Goal: Information Seeking & Learning: Learn about a topic

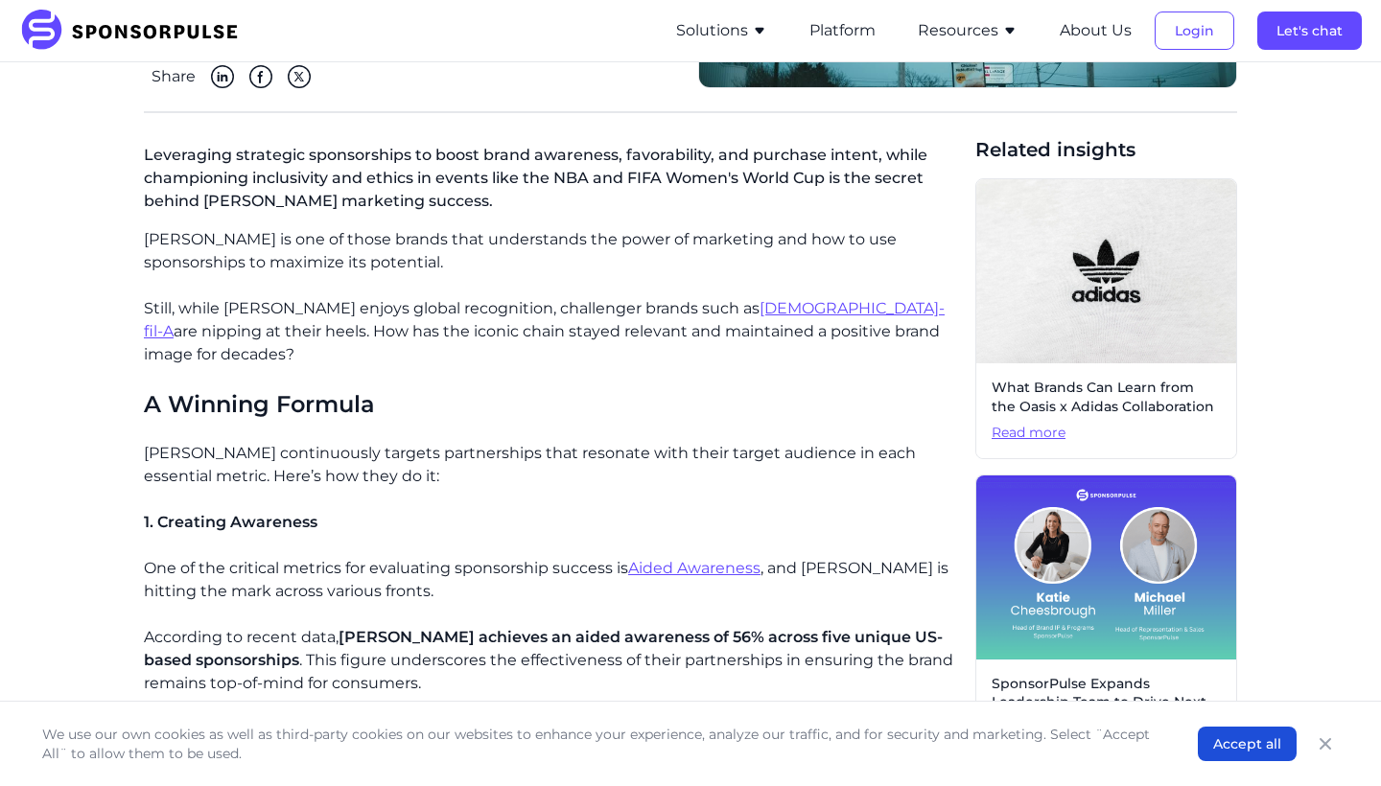
scroll to position [422, 0]
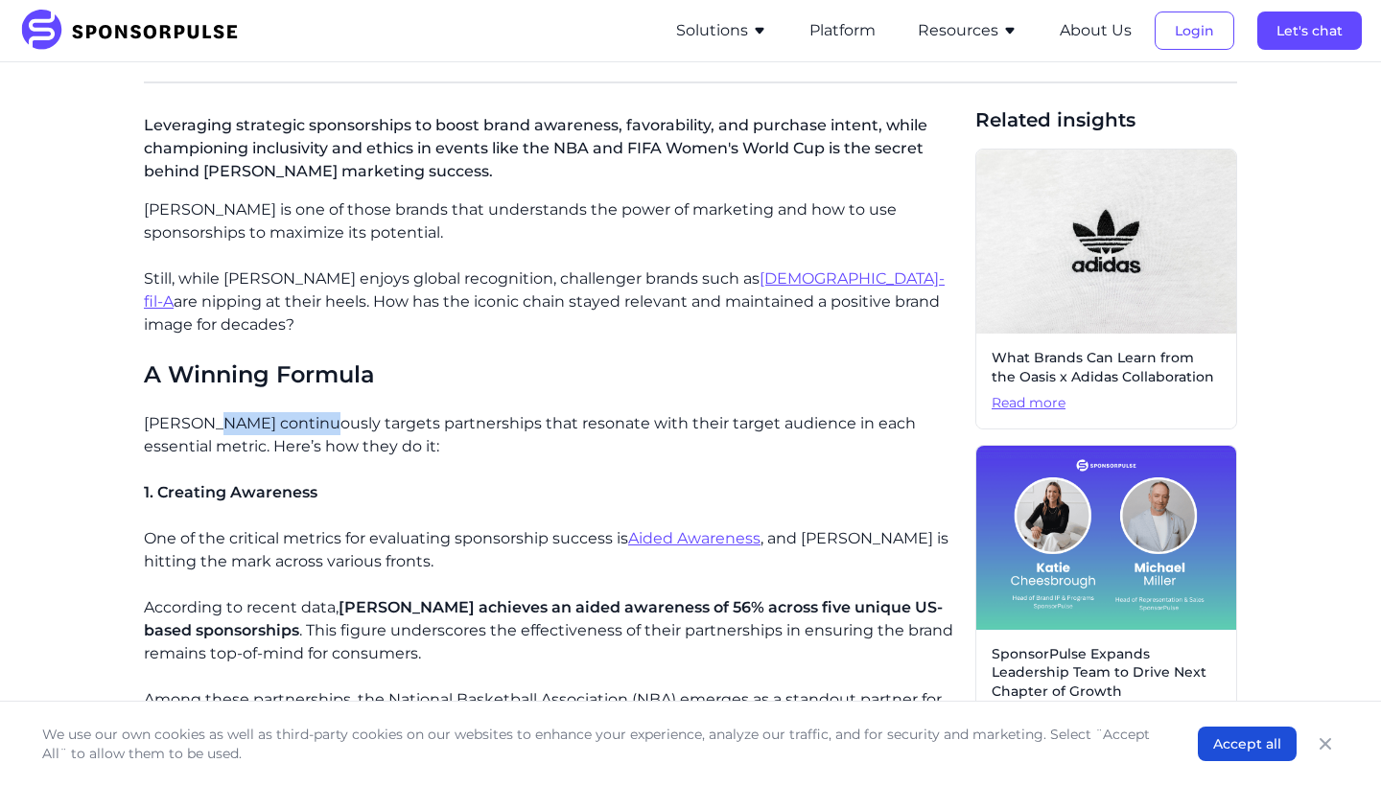
drag, startPoint x: 221, startPoint y: 403, endPoint x: 325, endPoint y: 405, distance: 103.6
click at [325, 412] on p "[PERSON_NAME] continuously targets partnerships that resonate with their target…" at bounding box center [552, 435] width 816 height 46
click at [326, 412] on p "[PERSON_NAME] continuously targets partnerships that resonate with their target…" at bounding box center [552, 435] width 816 height 46
drag, startPoint x: 430, startPoint y: 398, endPoint x: 176, endPoint y: 399, distance: 253.1
click at [176, 412] on p "[PERSON_NAME] continuously targets partnerships that resonate with their target…" at bounding box center [552, 435] width 816 height 46
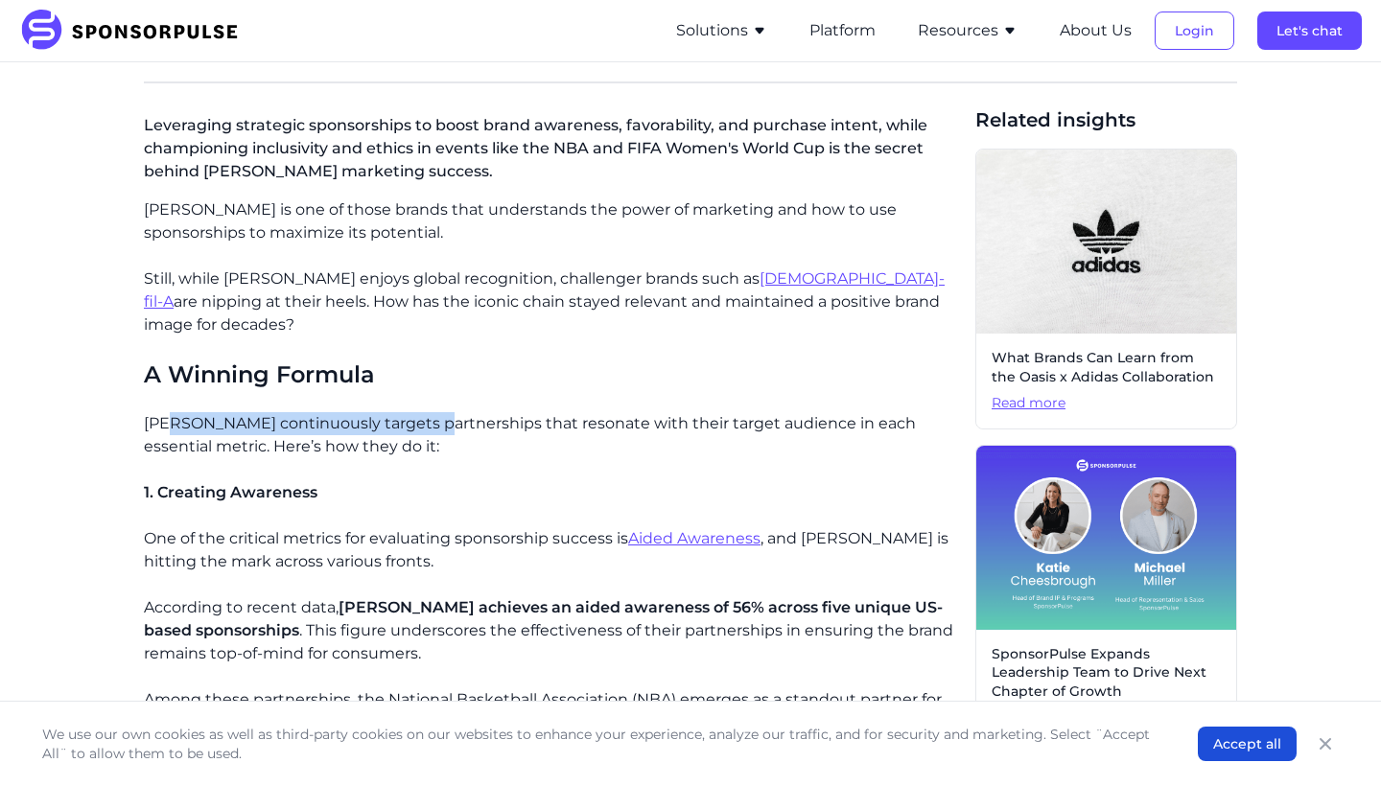
click at [176, 412] on p "[PERSON_NAME] continuously targets partnerships that resonate with their target…" at bounding box center [552, 435] width 816 height 46
drag, startPoint x: 188, startPoint y: 396, endPoint x: 628, endPoint y: 392, distance: 440.1
click at [628, 412] on p "[PERSON_NAME] continuously targets partnerships that resonate with their target…" at bounding box center [552, 435] width 816 height 46
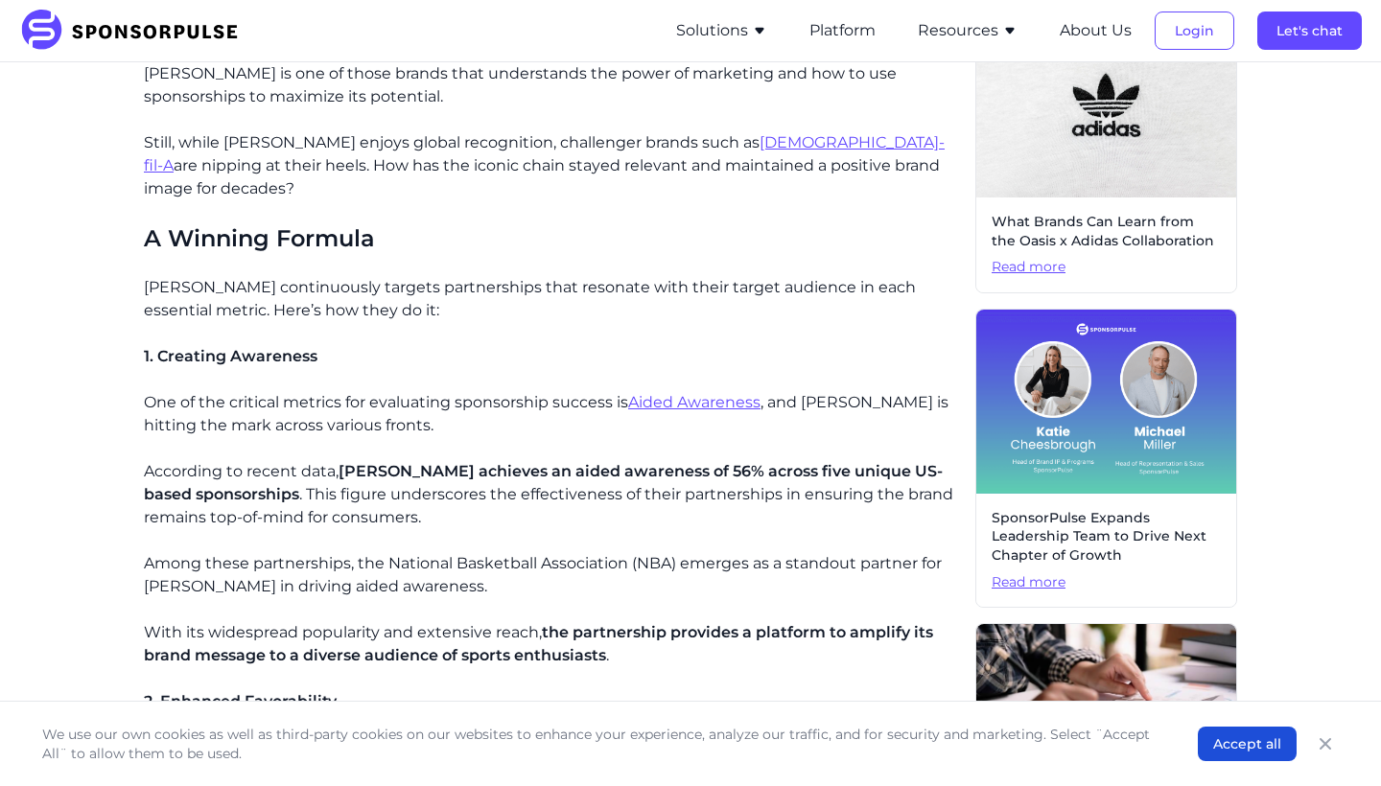
scroll to position [588, 0]
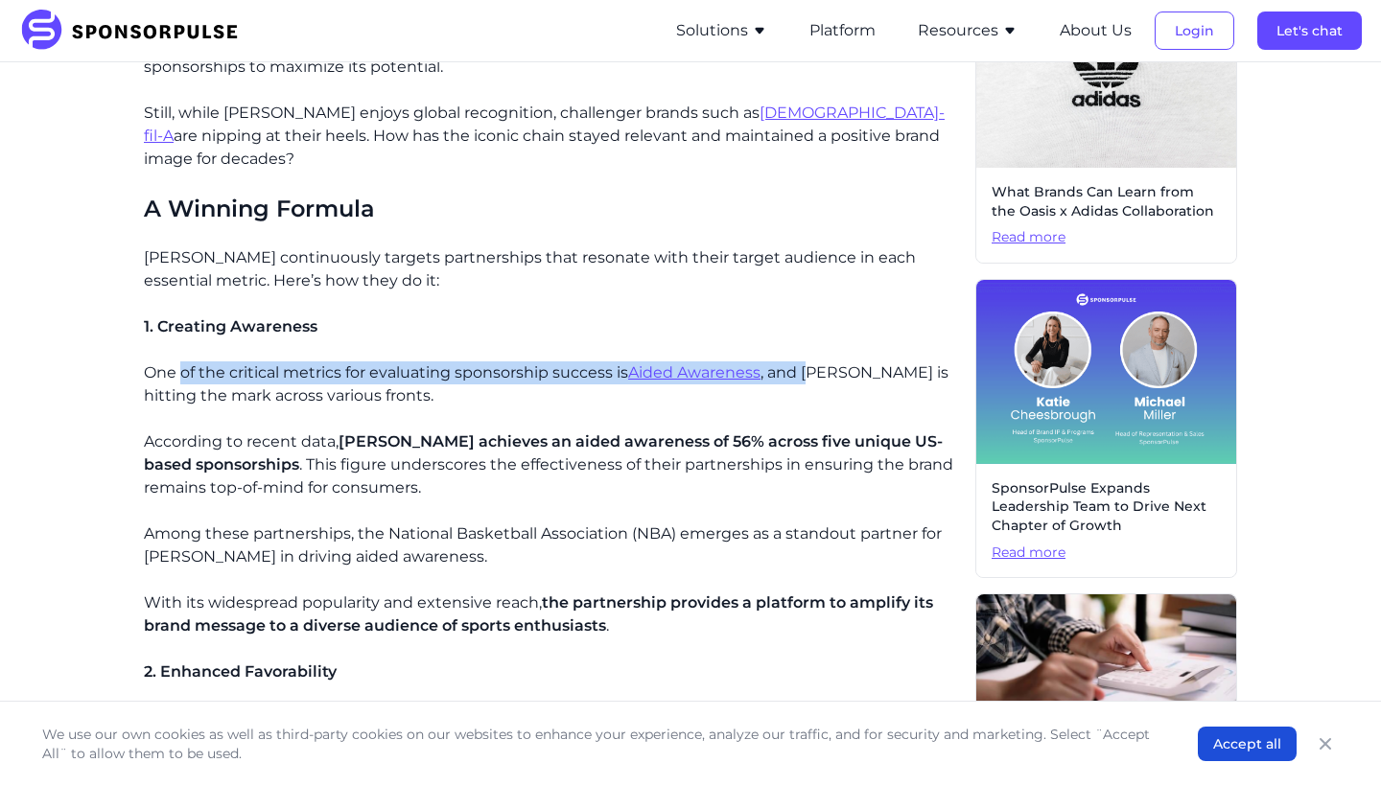
drag, startPoint x: 184, startPoint y: 349, endPoint x: 827, endPoint y: 351, distance: 642.4
click at [826, 361] on p "One of the critical metrics for evaluating sponsorship success is Aided Awarene…" at bounding box center [552, 384] width 816 height 46
click at [827, 361] on p "One of the critical metrics for evaluating sponsorship success is Aided Awarene…" at bounding box center [552, 384] width 816 height 46
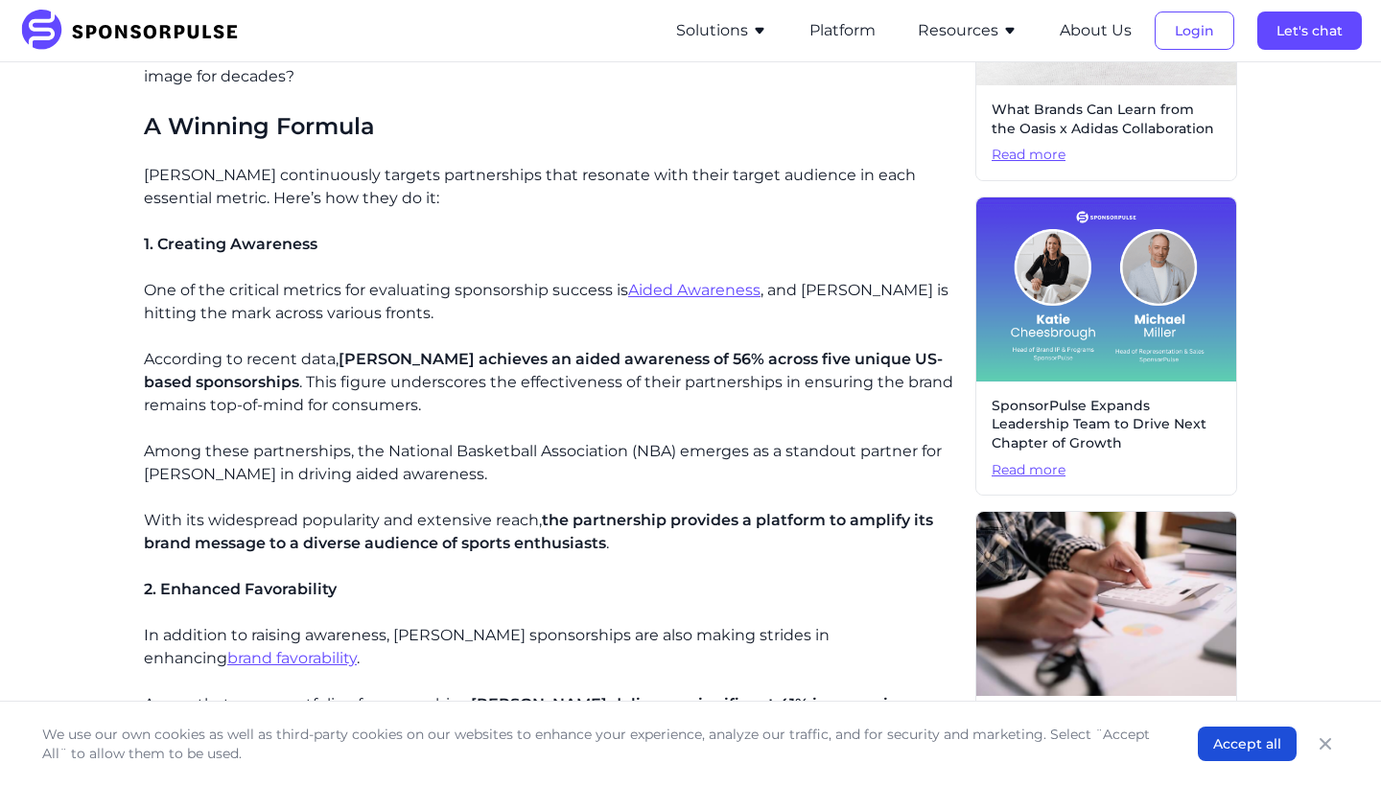
scroll to position [672, 0]
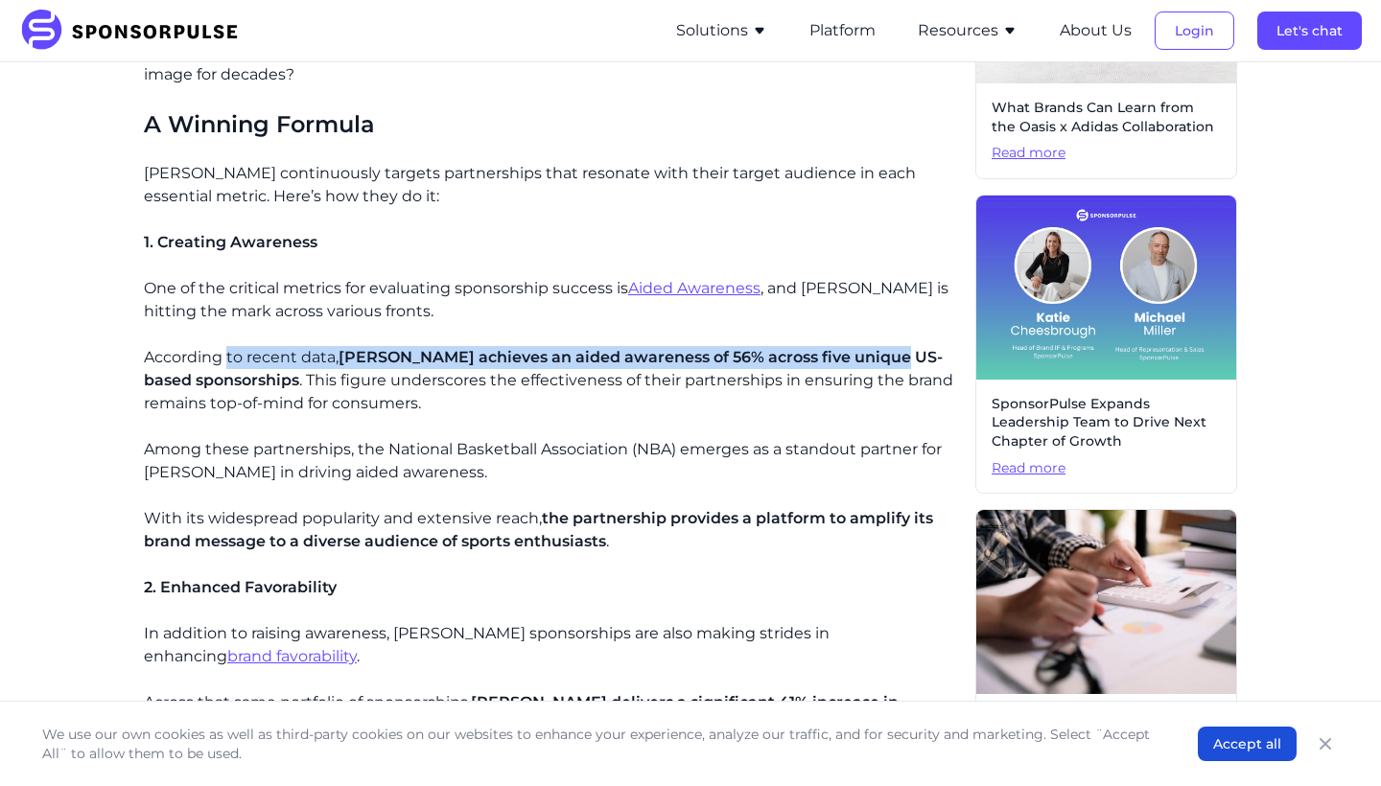
drag, startPoint x: 228, startPoint y: 331, endPoint x: 897, endPoint y: 333, distance: 668.3
click at [897, 346] on p "According to recent data, [PERSON_NAME] achieves an aided awareness of 56% acro…" at bounding box center [552, 380] width 816 height 69
click at [897, 348] on span "[PERSON_NAME] achieves an aided awareness of 56% across five unique US-based sp…" at bounding box center [543, 368] width 799 height 41
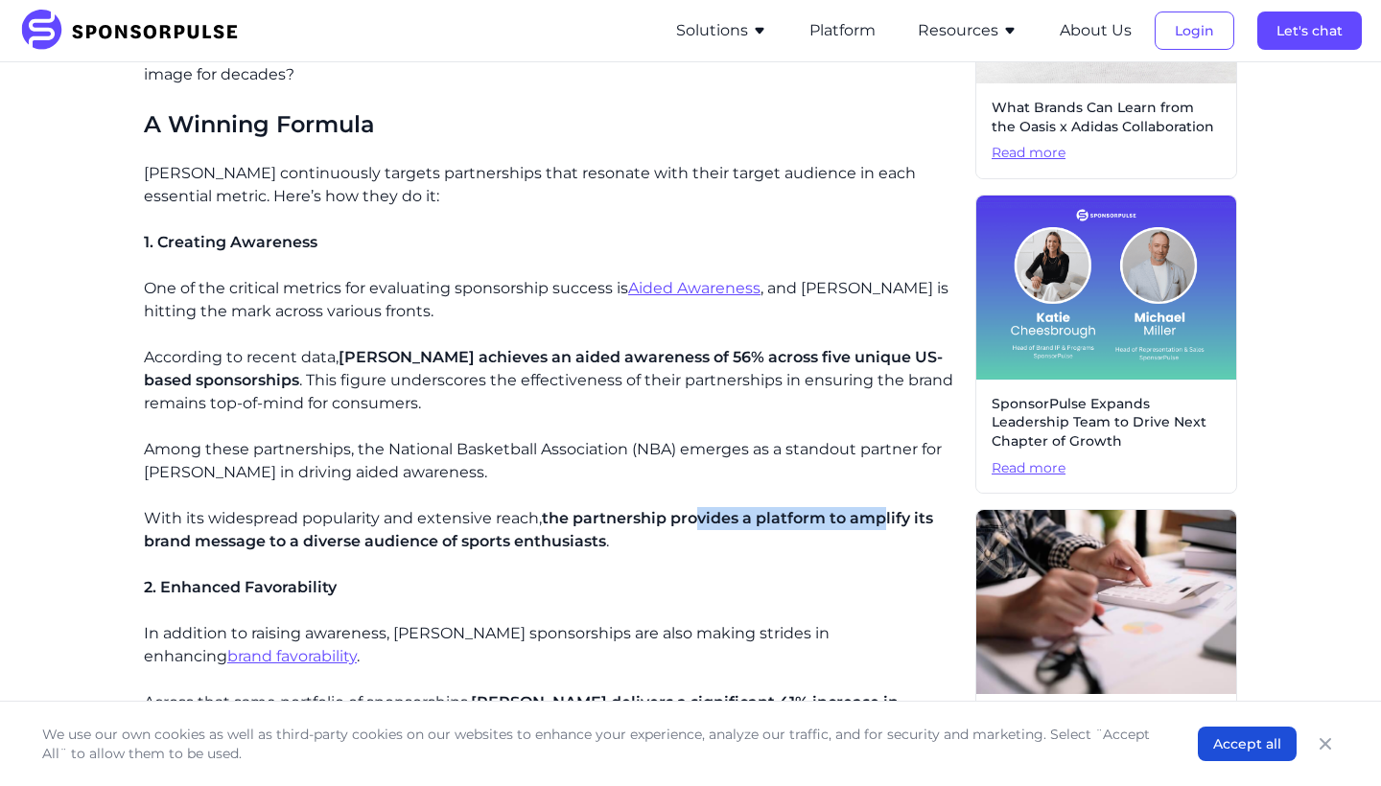
drag, startPoint x: 885, startPoint y: 495, endPoint x: 415, endPoint y: 479, distance: 470.1
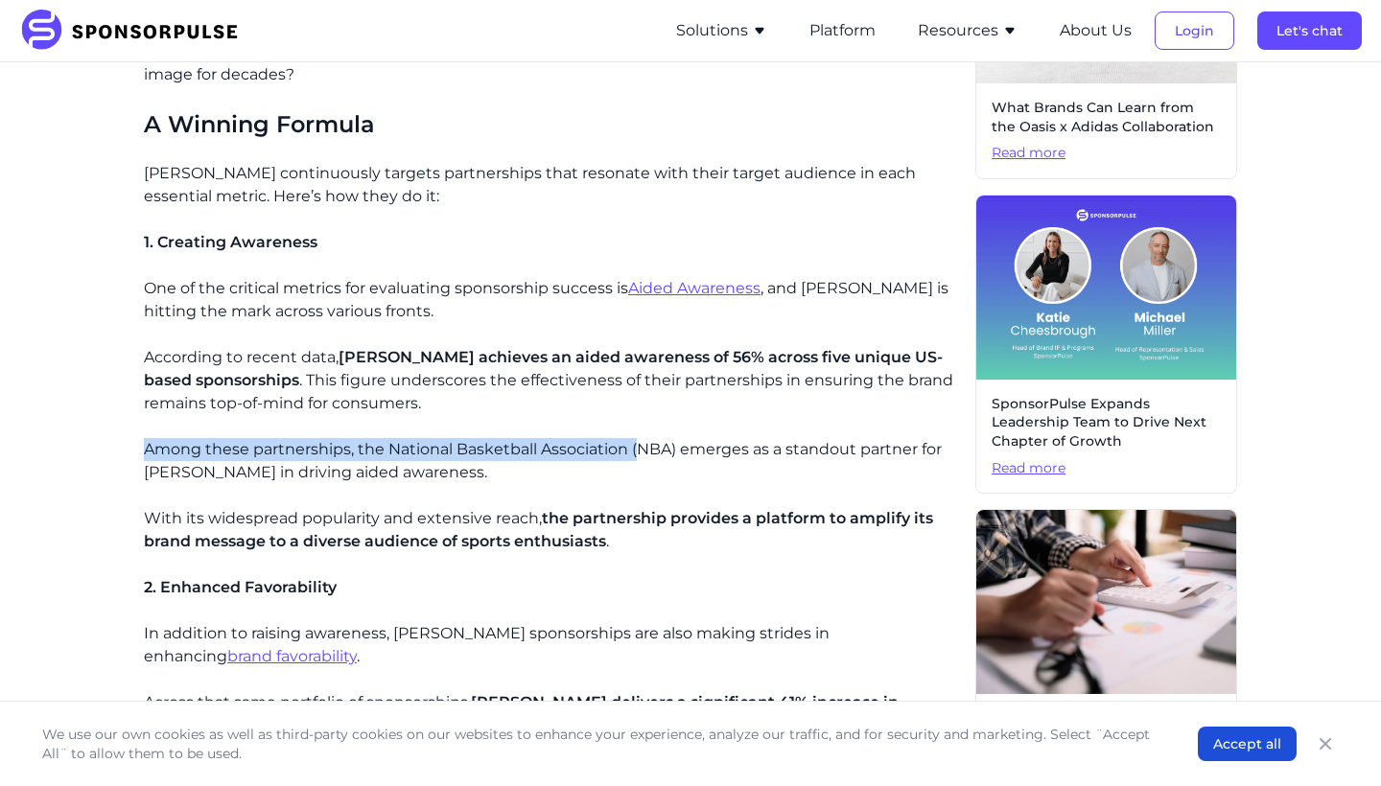
drag, startPoint x: 761, startPoint y: 403, endPoint x: 641, endPoint y: 423, distance: 122.5
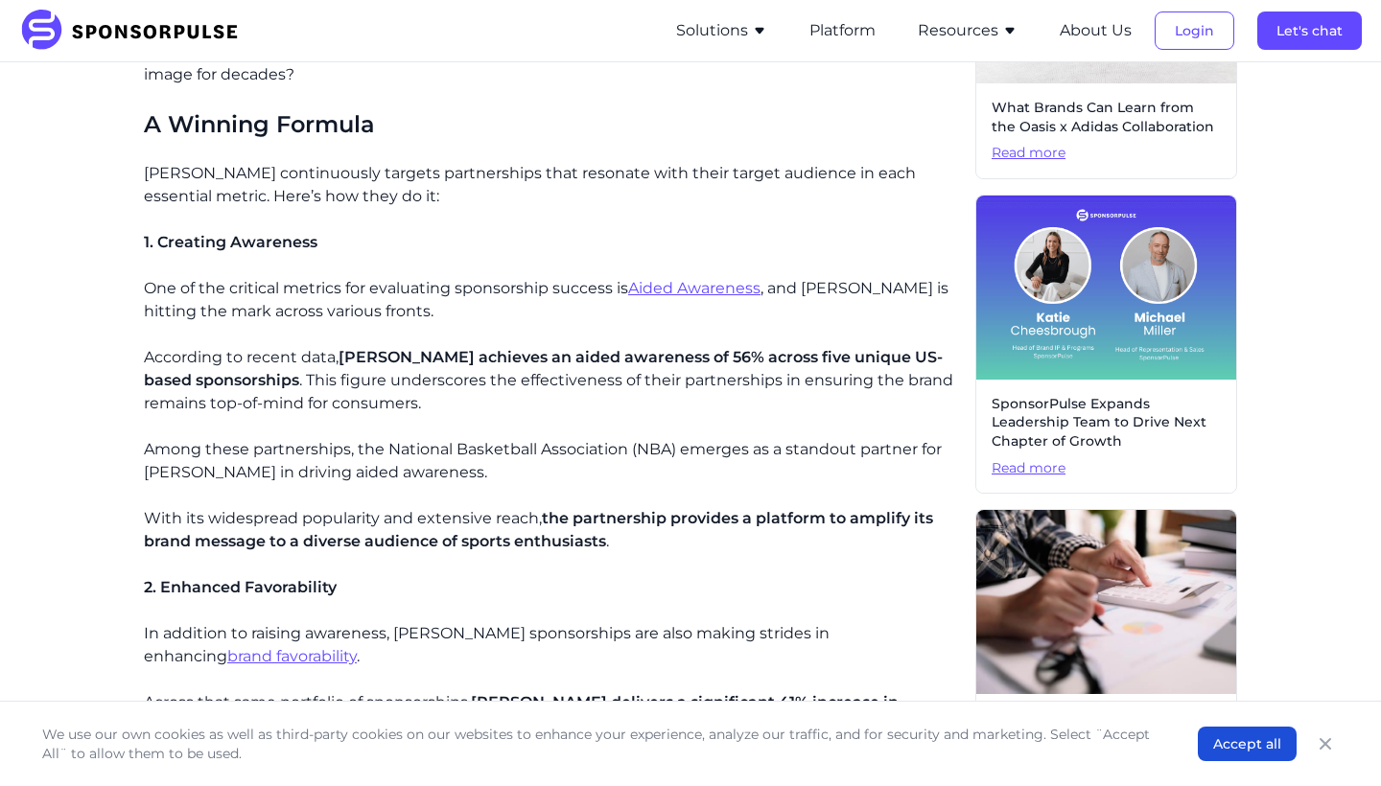
click at [649, 438] on p "Among these partnerships, the National Basketball Association (NBA) emerges as …" at bounding box center [552, 461] width 816 height 46
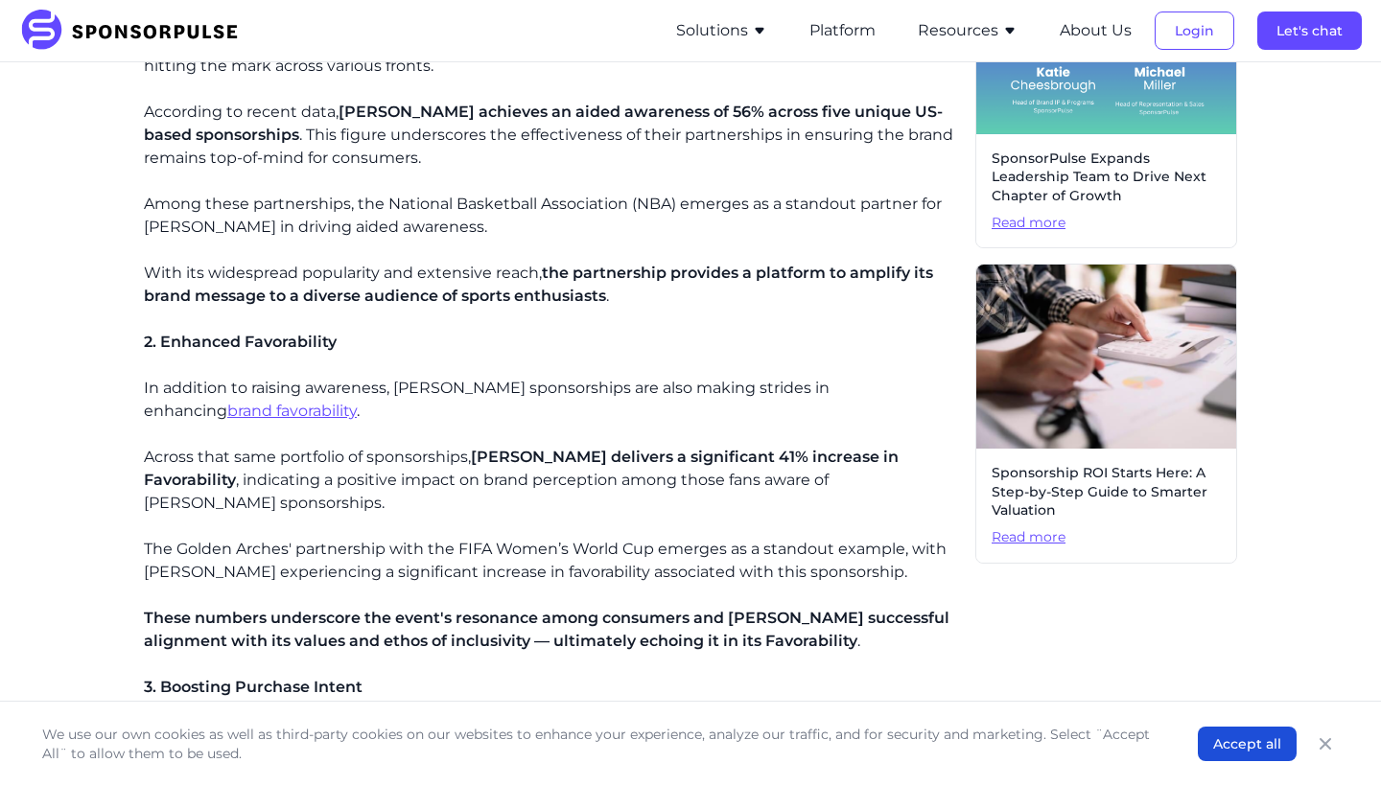
scroll to position [919, 0]
drag, startPoint x: 505, startPoint y: 432, endPoint x: 894, endPoint y: 429, distance: 388.4
click at [894, 447] on span "[PERSON_NAME] delivers a significant 41% increase in Favorability" at bounding box center [521, 467] width 755 height 41
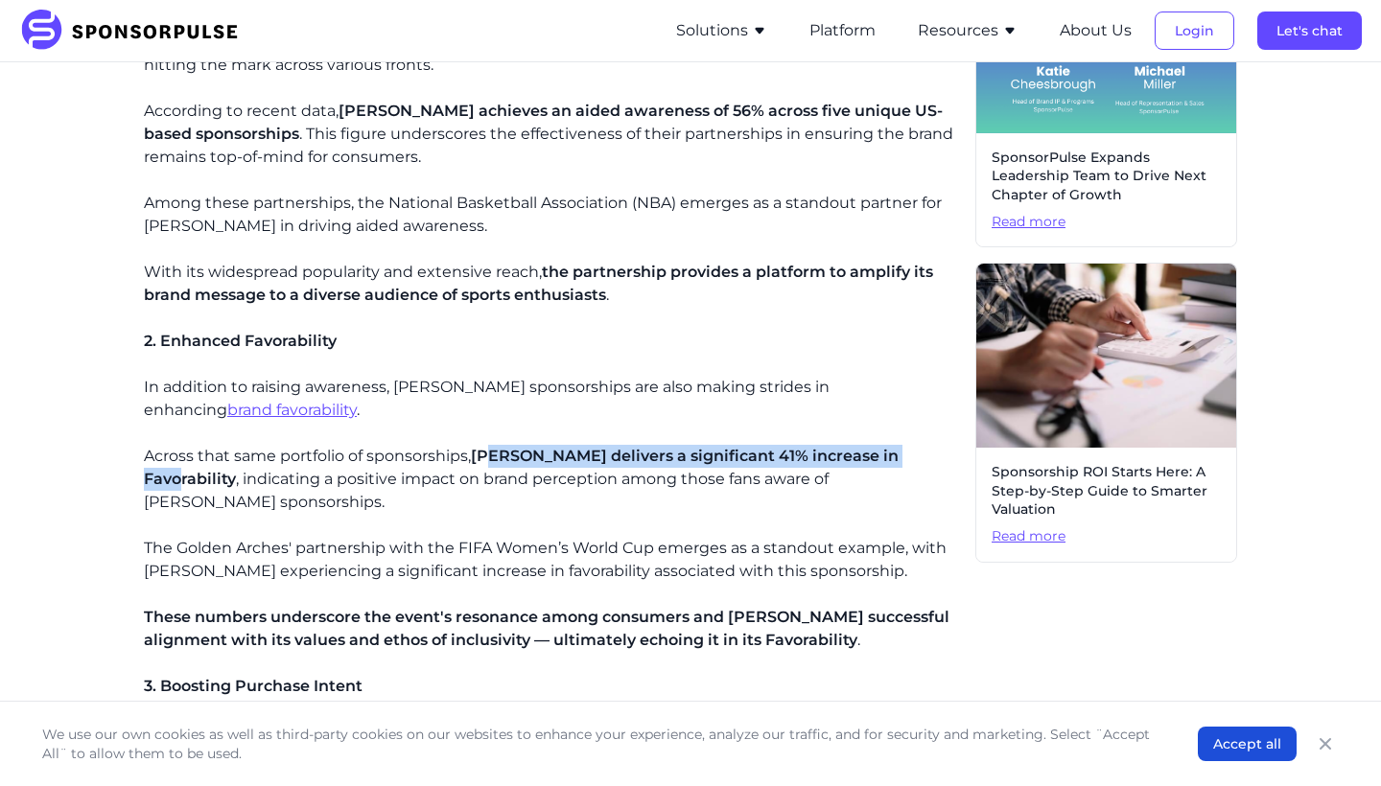
drag, startPoint x: 916, startPoint y: 425, endPoint x: 490, endPoint y: 433, distance: 425.8
click at [490, 447] on span "[PERSON_NAME] delivers a significant 41% increase in Favorability" at bounding box center [521, 467] width 755 height 41
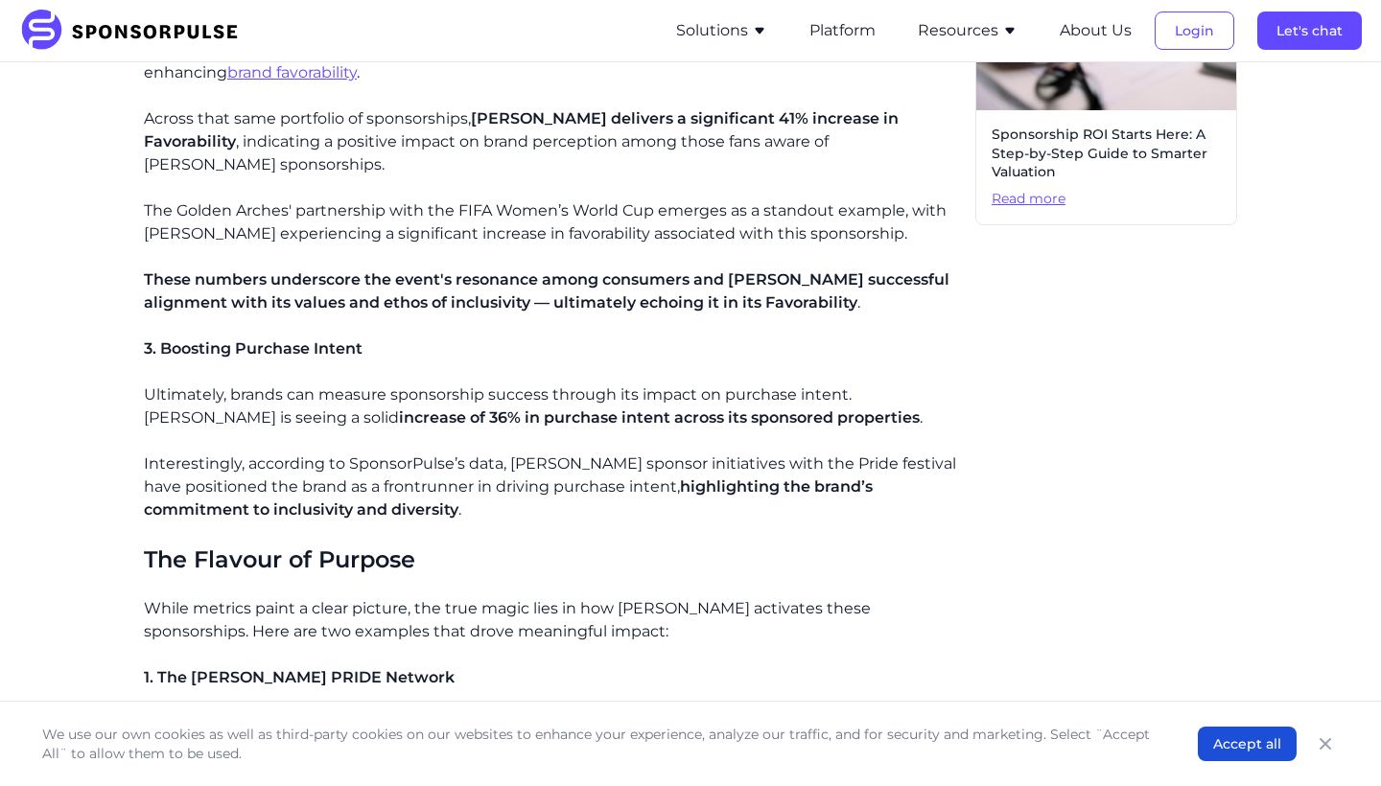
scroll to position [1290, 0]
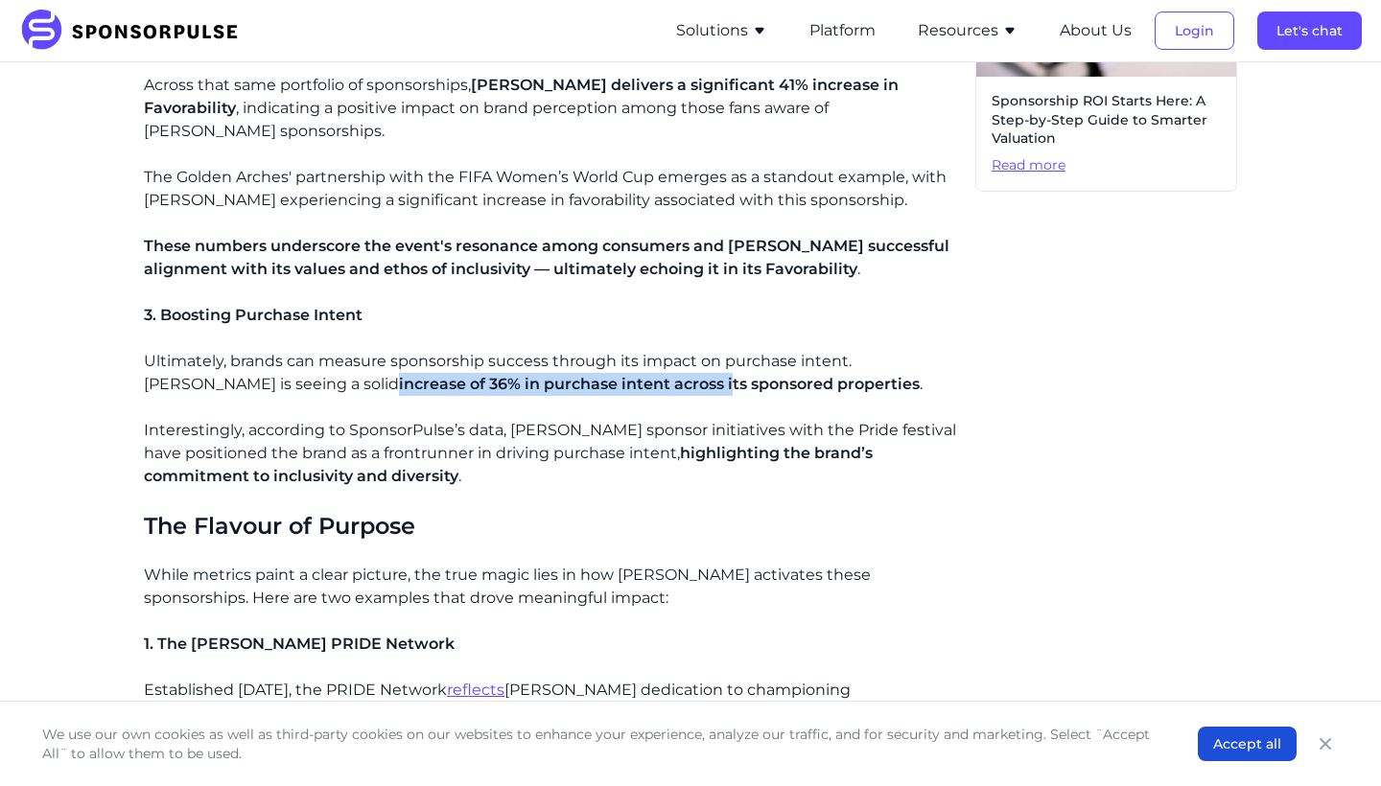
drag, startPoint x: 252, startPoint y: 324, endPoint x: 613, endPoint y: 339, distance: 360.9
click at [613, 350] on p "Ultimately, brands can measure sponsorship success through its impact on purcha…" at bounding box center [552, 373] width 816 height 46
click at [621, 375] on span "increase of 36% in purchase intent across its sponsored properties" at bounding box center [659, 384] width 521 height 18
drag, startPoint x: 709, startPoint y: 339, endPoint x: 301, endPoint y: 338, distance: 407.5
click at [399, 375] on span "increase of 36% in purchase intent across its sponsored properties" at bounding box center [659, 384] width 521 height 18
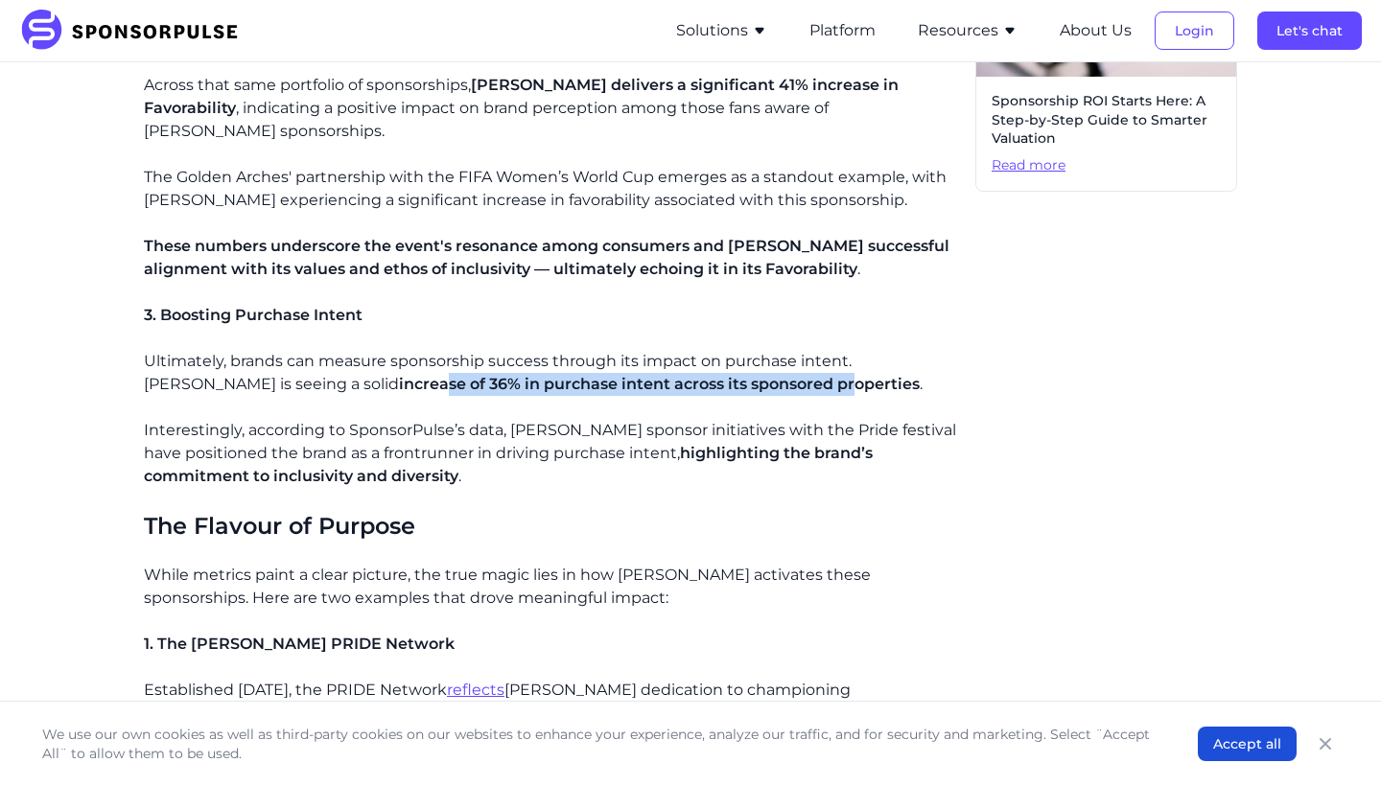
click at [399, 375] on span "increase of 36% in purchase intent across its sponsored properties" at bounding box center [659, 384] width 521 height 18
drag, startPoint x: 279, startPoint y: 337, endPoint x: 673, endPoint y: 328, distance: 394.2
click at [670, 375] on span "increase of 36% in purchase intent across its sponsored properties" at bounding box center [659, 384] width 521 height 18
click at [723, 350] on p "Ultimately, brands can measure sponsorship success through its impact on purcha…" at bounding box center [552, 373] width 816 height 46
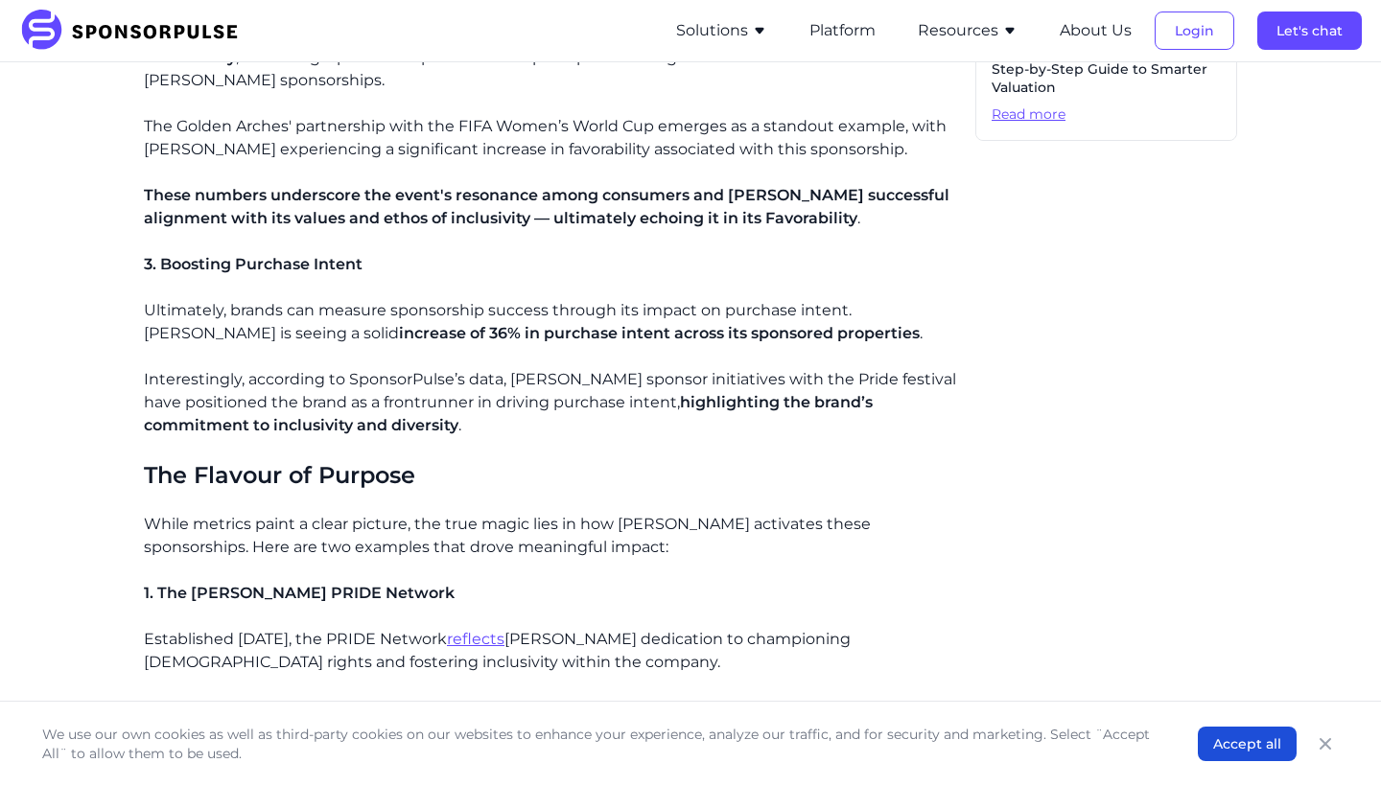
scroll to position [1342, 0]
drag, startPoint x: 330, startPoint y: 277, endPoint x: 529, endPoint y: 281, distance: 199.5
click at [529, 322] on span "increase of 36% in purchase intent across its sponsored properties" at bounding box center [659, 331] width 521 height 18
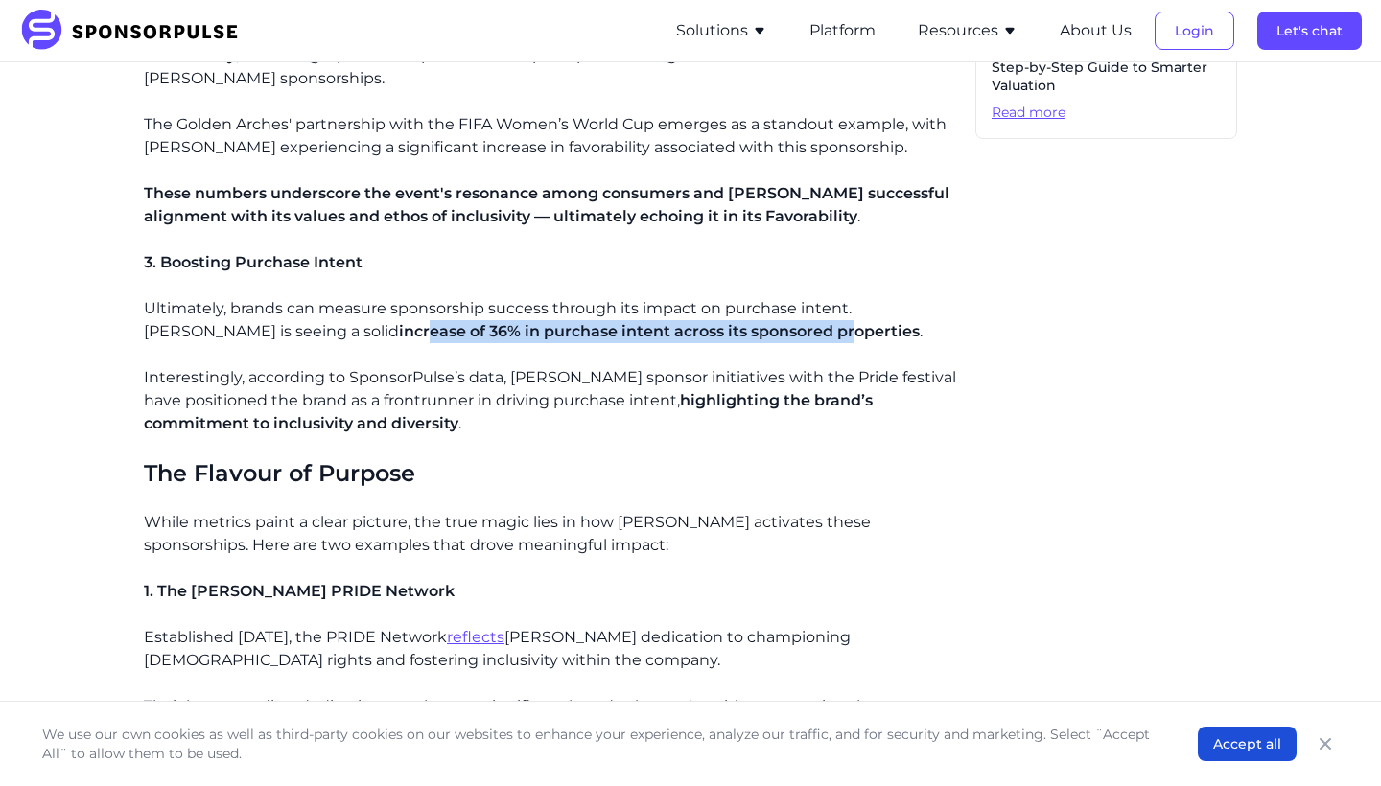
drag, startPoint x: 709, startPoint y: 282, endPoint x: 281, endPoint y: 271, distance: 427.8
click at [281, 297] on p "Ultimately, brands can measure sponsorship success through its impact on purcha…" at bounding box center [552, 320] width 816 height 46
drag, startPoint x: 274, startPoint y: 278, endPoint x: 751, endPoint y: 281, distance: 476.6
click at [751, 322] on span "increase of 36% in purchase intent across its sponsored properties" at bounding box center [659, 331] width 521 height 18
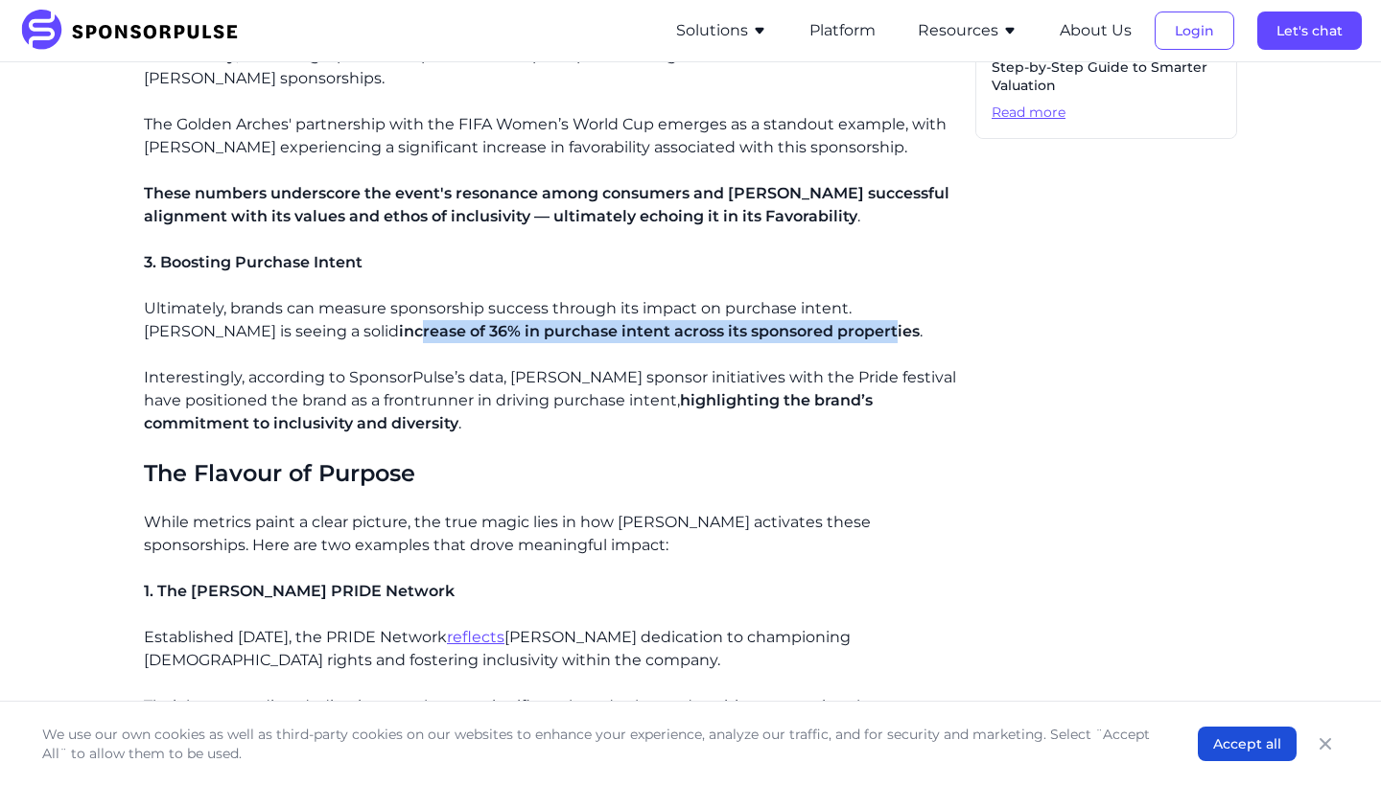
click at [747, 322] on span "increase of 36% in purchase intent across its sponsored properties" at bounding box center [659, 331] width 521 height 18
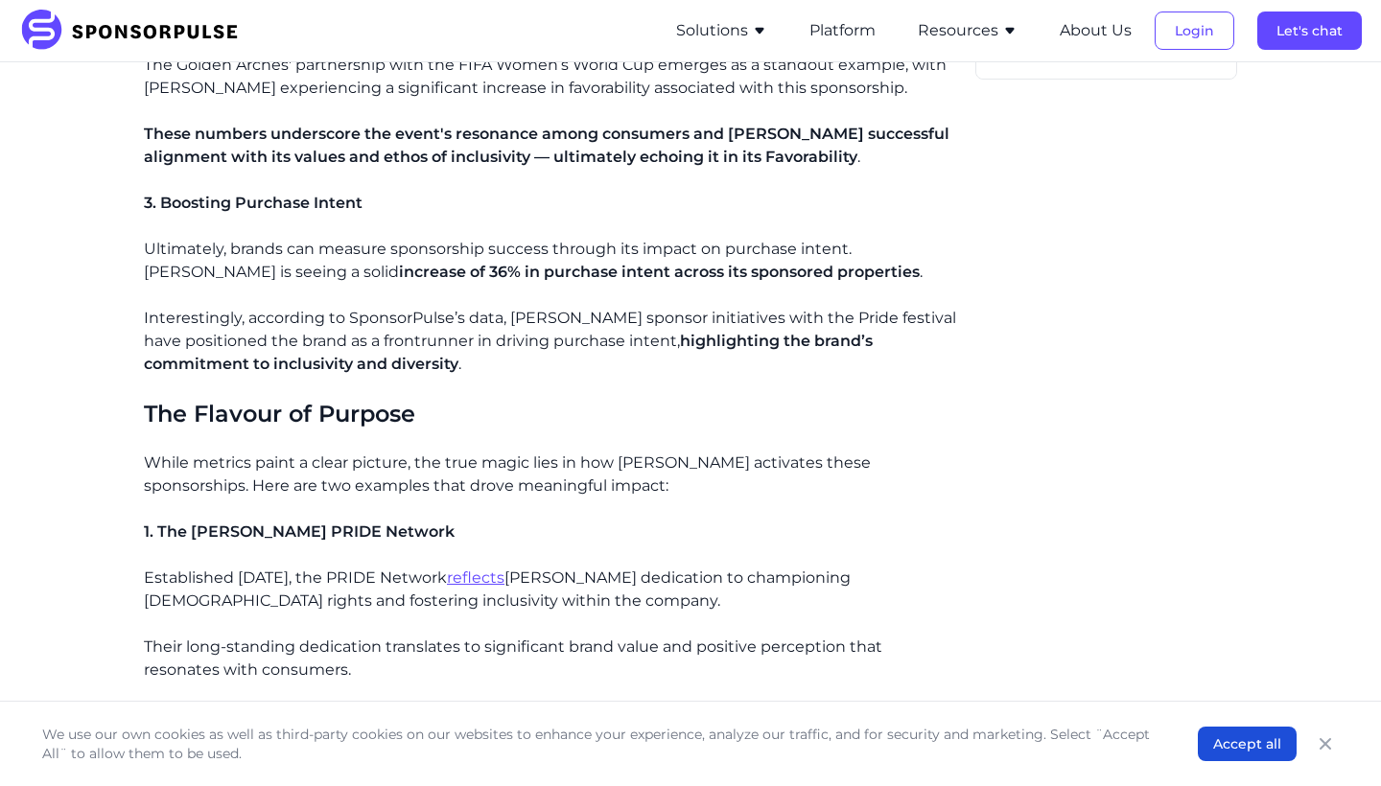
scroll to position [1404, 0]
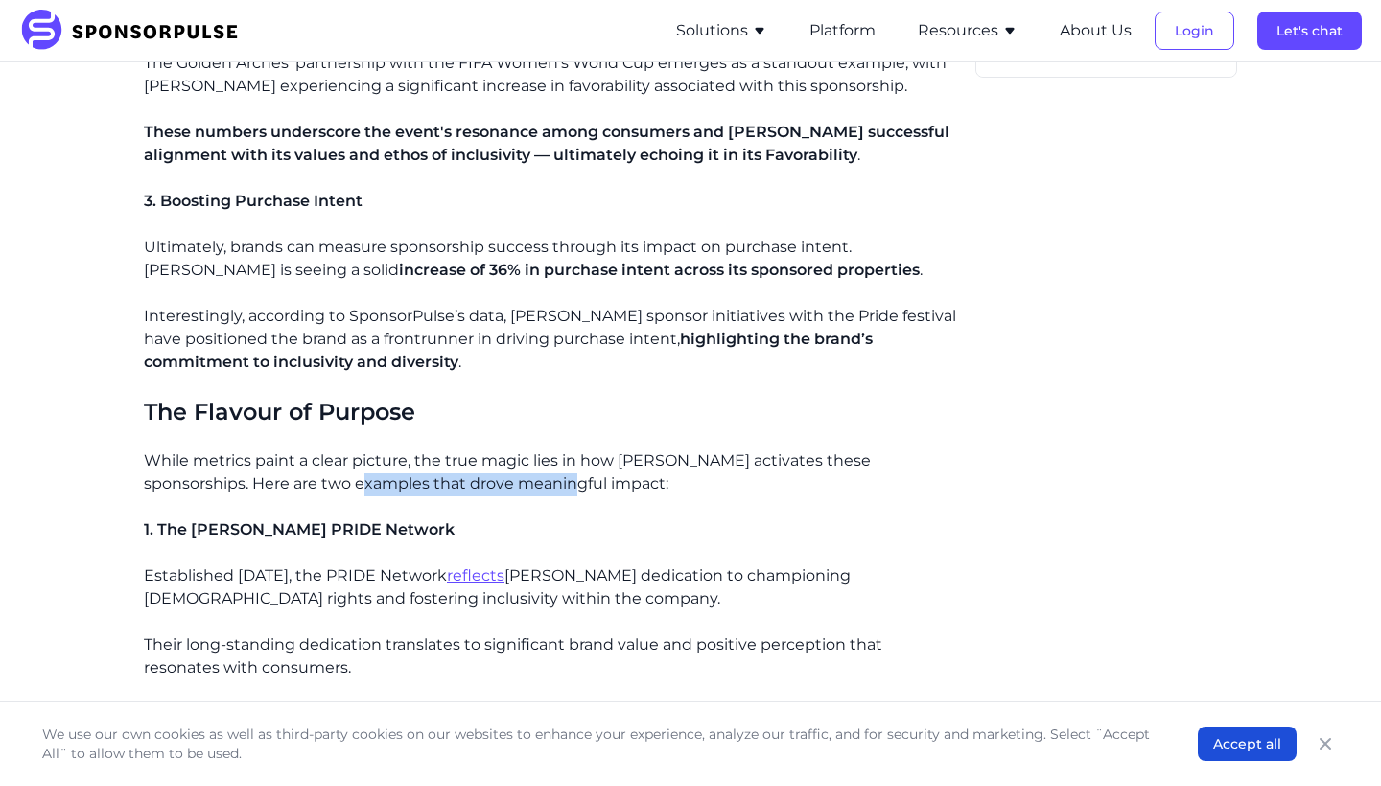
drag, startPoint x: 491, startPoint y: 442, endPoint x: 281, endPoint y: 427, distance: 210.5
click at [281, 450] on p "While metrics paint a clear picture, the true magic lies in how [PERSON_NAME] a…" at bounding box center [552, 473] width 816 height 46
drag, startPoint x: 263, startPoint y: 419, endPoint x: 363, endPoint y: 419, distance: 100.7
click at [363, 450] on p "While metrics paint a clear picture, the true magic lies in how [PERSON_NAME] a…" at bounding box center [552, 473] width 816 height 46
click at [420, 450] on p "While metrics paint a clear picture, the true magic lies in how [PERSON_NAME] a…" at bounding box center [552, 473] width 816 height 46
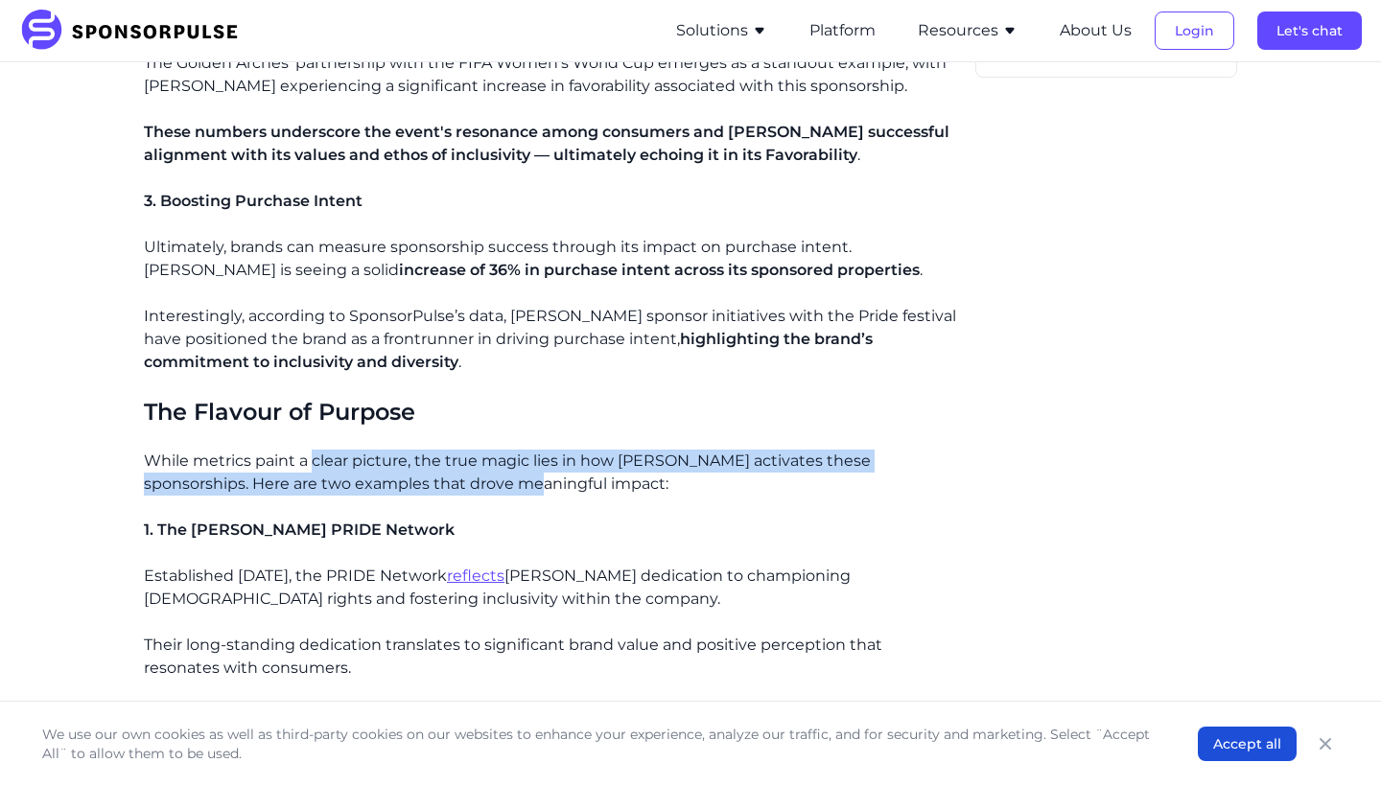
drag, startPoint x: 454, startPoint y: 439, endPoint x: 314, endPoint y: 414, distance: 143.1
click at [314, 450] on p "While metrics paint a clear picture, the true magic lies in how [PERSON_NAME] a…" at bounding box center [552, 473] width 816 height 46
drag, startPoint x: 285, startPoint y: 401, endPoint x: 539, endPoint y: 433, distance: 256.2
click at [539, 433] on div "[PERSON_NAME] is one of those brands that understands the power of marketing an…" at bounding box center [552, 397] width 816 height 2360
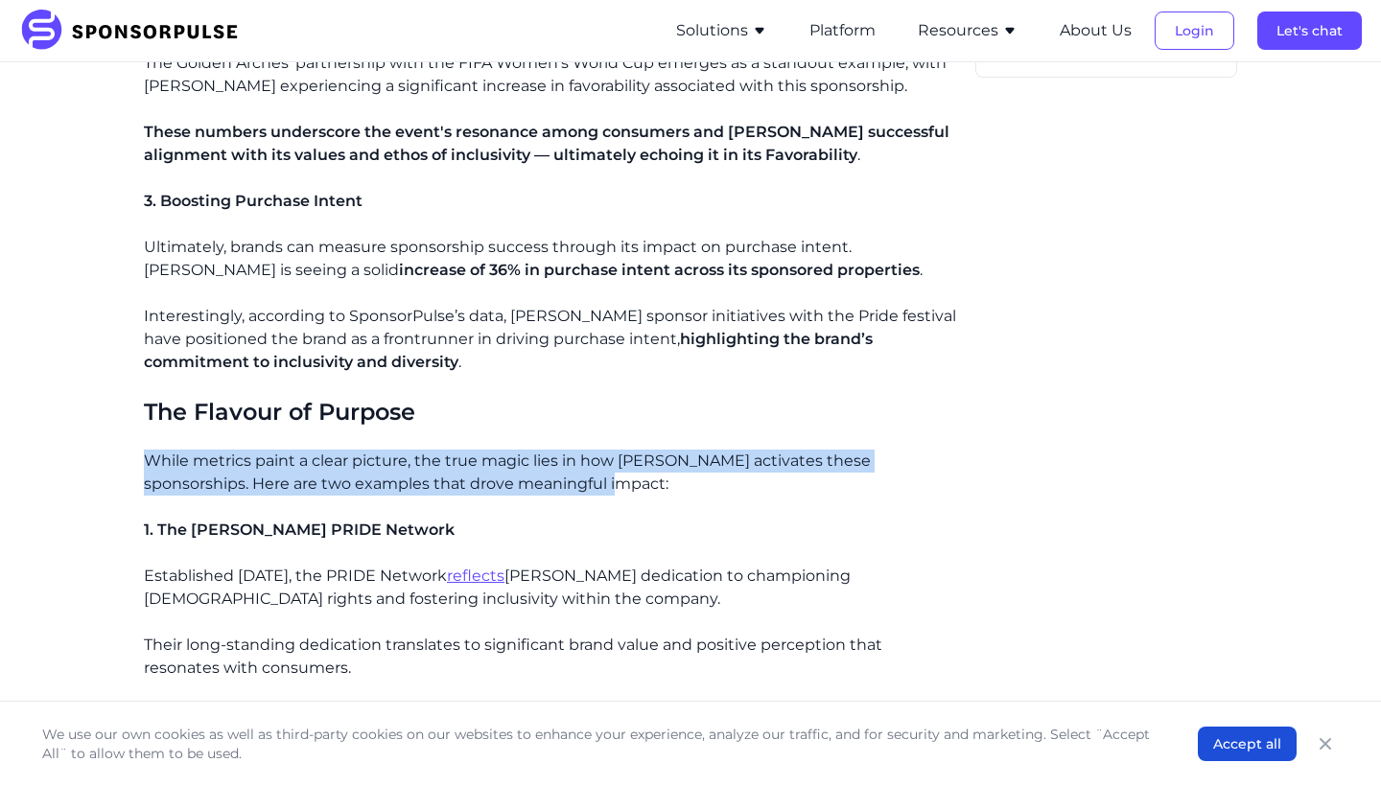
click at [539, 450] on p "While metrics paint a clear picture, the true magic lies in how [PERSON_NAME] a…" at bounding box center [552, 473] width 816 height 46
drag, startPoint x: 550, startPoint y: 431, endPoint x: 309, endPoint y: 413, distance: 242.3
click at [308, 450] on p "While metrics paint a clear picture, the true magic lies in how [PERSON_NAME] a…" at bounding box center [552, 473] width 816 height 46
click at [309, 450] on p "While metrics paint a clear picture, the true magic lies in how [PERSON_NAME] a…" at bounding box center [552, 473] width 816 height 46
drag, startPoint x: 260, startPoint y: 409, endPoint x: 526, endPoint y: 428, distance: 267.2
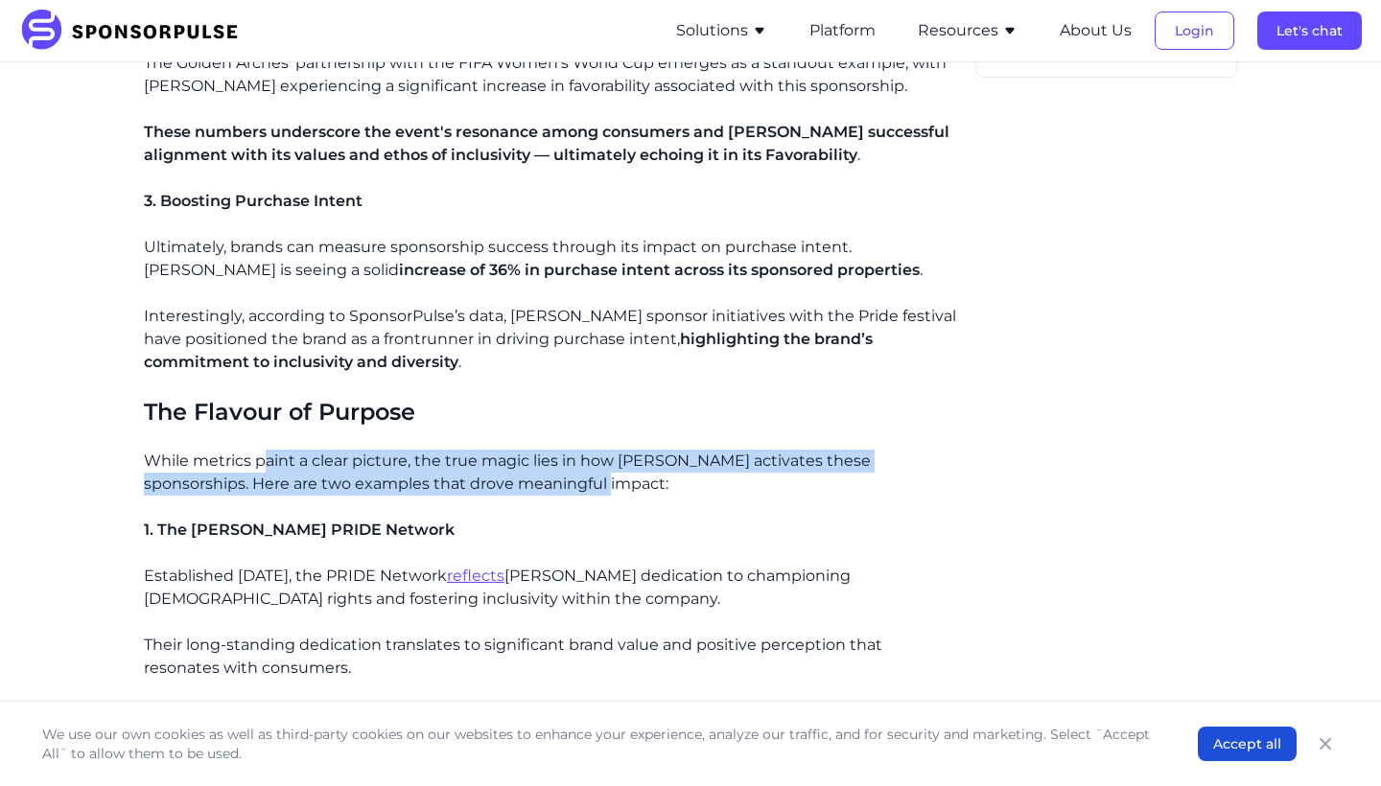
click at [526, 450] on p "While metrics paint a clear picture, the true magic lies in how [PERSON_NAME] a…" at bounding box center [552, 473] width 816 height 46
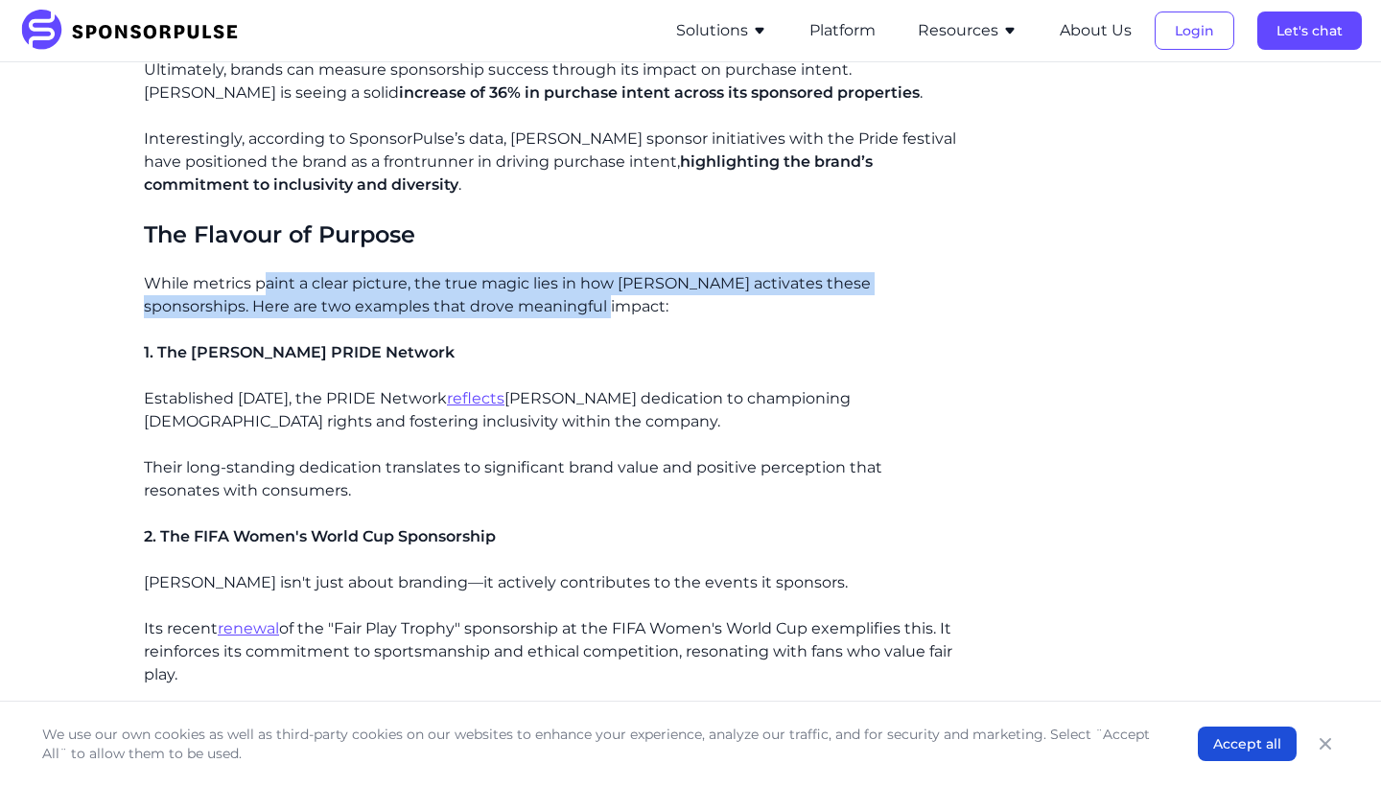
scroll to position [1589, 0]
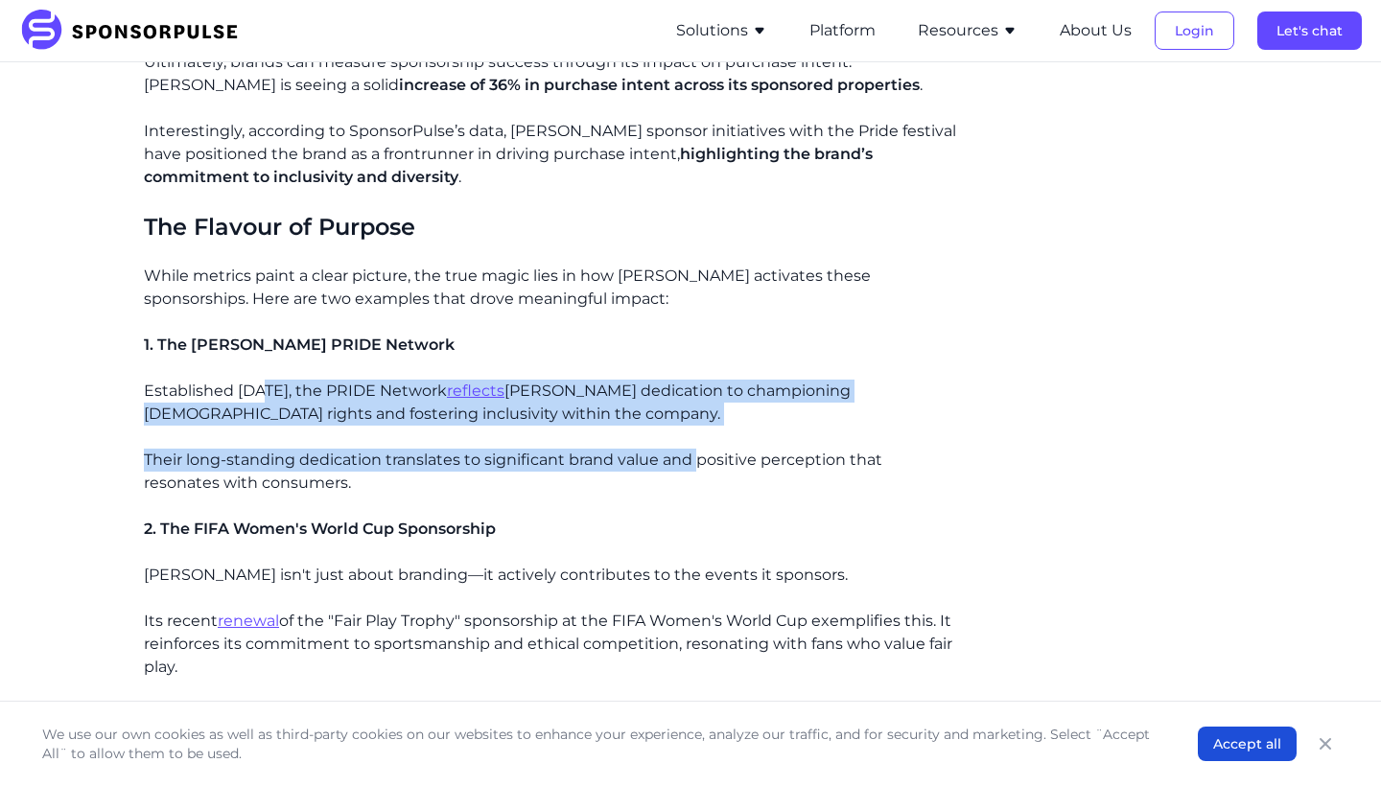
drag, startPoint x: 698, startPoint y: 413, endPoint x: 255, endPoint y: 345, distance: 448.2
click at [255, 345] on div "[PERSON_NAME] is one of those brands that understands the power of marketing an…" at bounding box center [552, 212] width 816 height 2360
click at [255, 380] on p "Established [DATE], the PRIDE Network reflects [PERSON_NAME] dedication to cham…" at bounding box center [552, 403] width 816 height 46
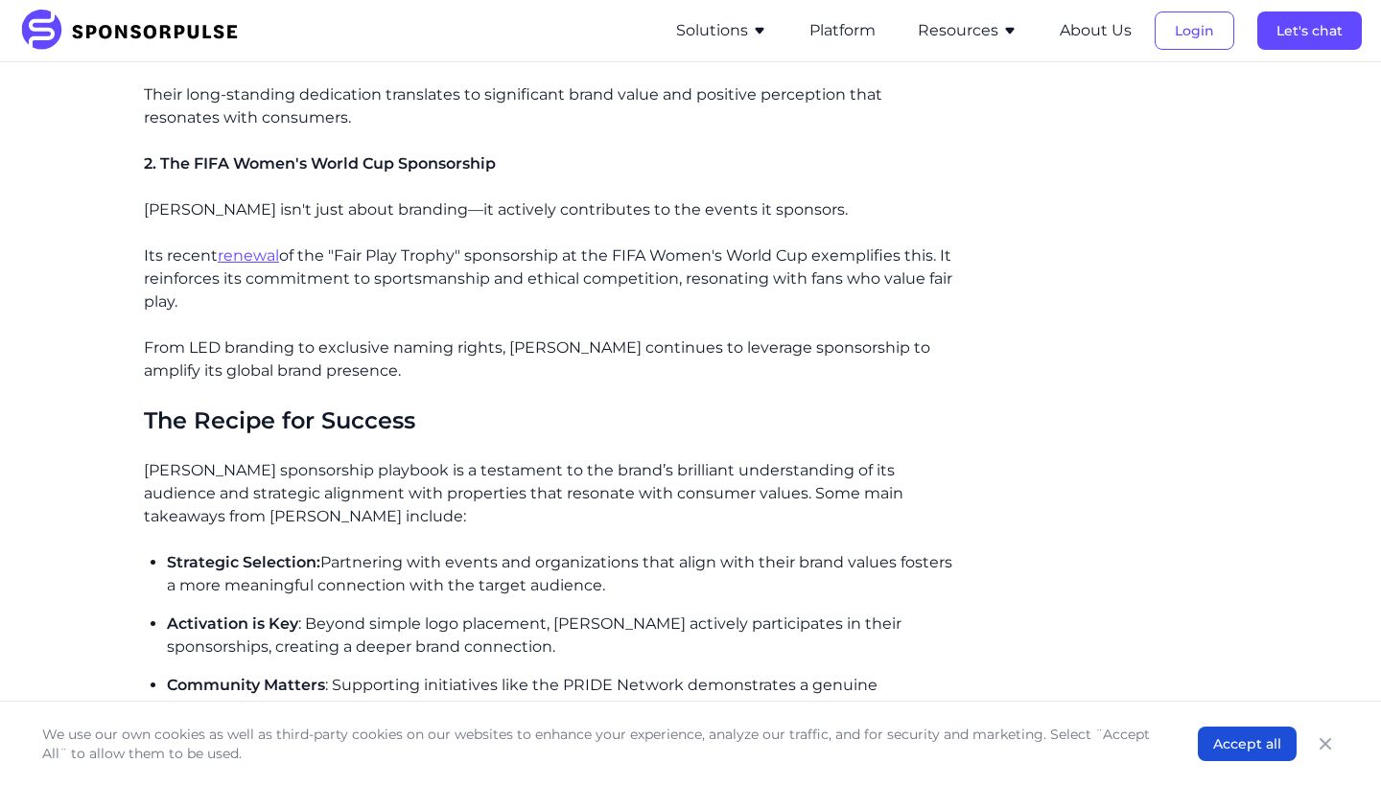
scroll to position [1985, 0]
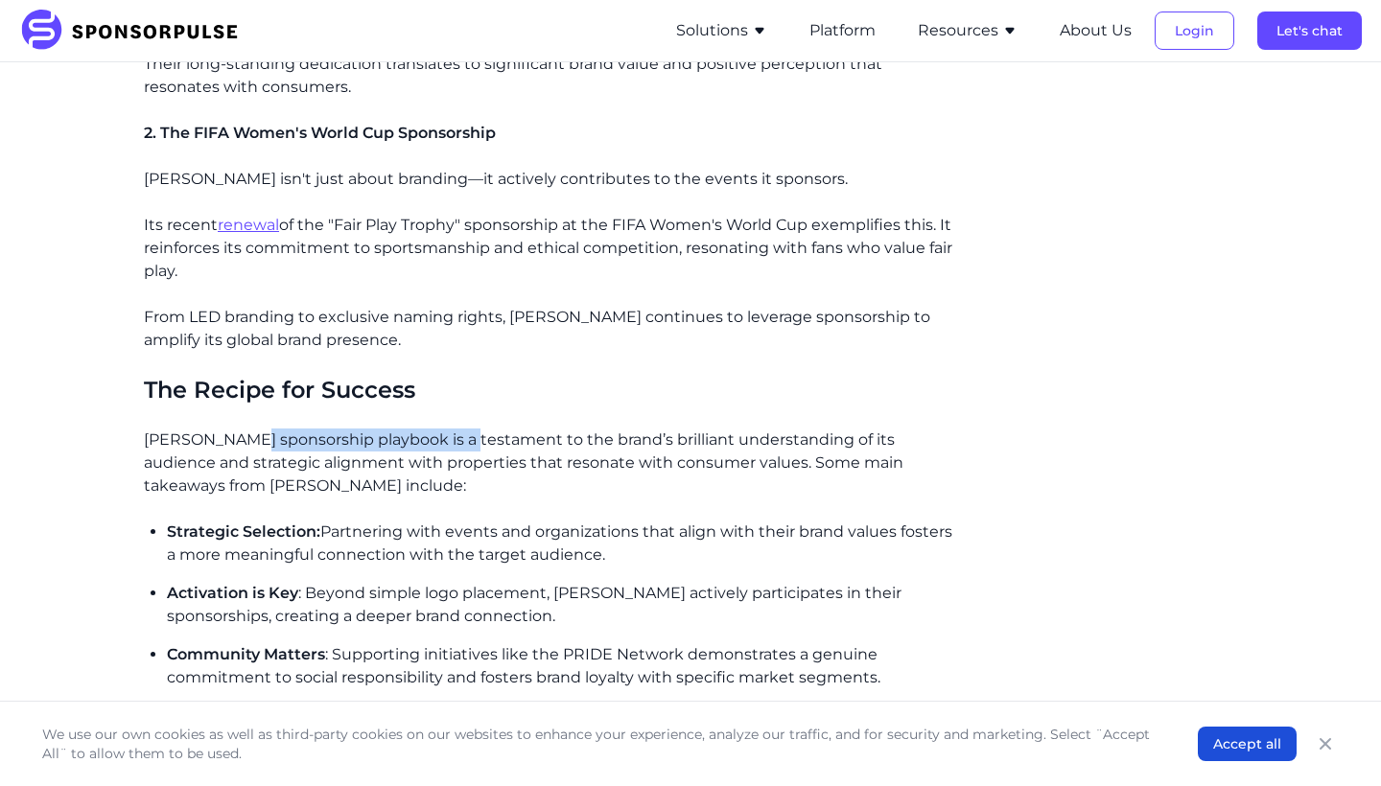
drag, startPoint x: 245, startPoint y: 395, endPoint x: 463, endPoint y: 395, distance: 217.7
click at [463, 429] on p "[PERSON_NAME] sponsorship playbook is a testament to the brand’s brilliant unde…" at bounding box center [552, 463] width 816 height 69
click at [468, 429] on p "[PERSON_NAME] sponsorship playbook is a testament to the brand’s brilliant unde…" at bounding box center [552, 463] width 816 height 69
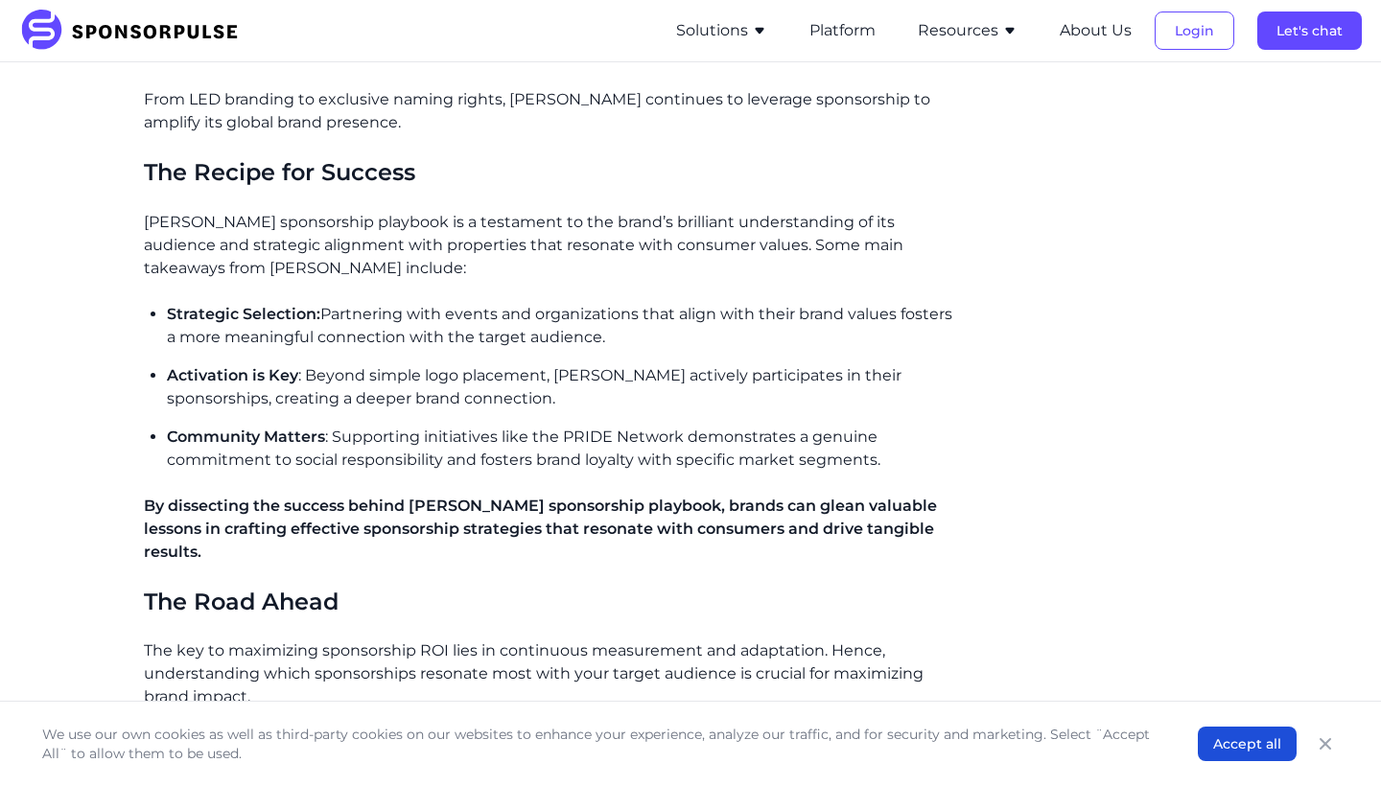
scroll to position [2199, 0]
